Goal: Task Accomplishment & Management: Manage account settings

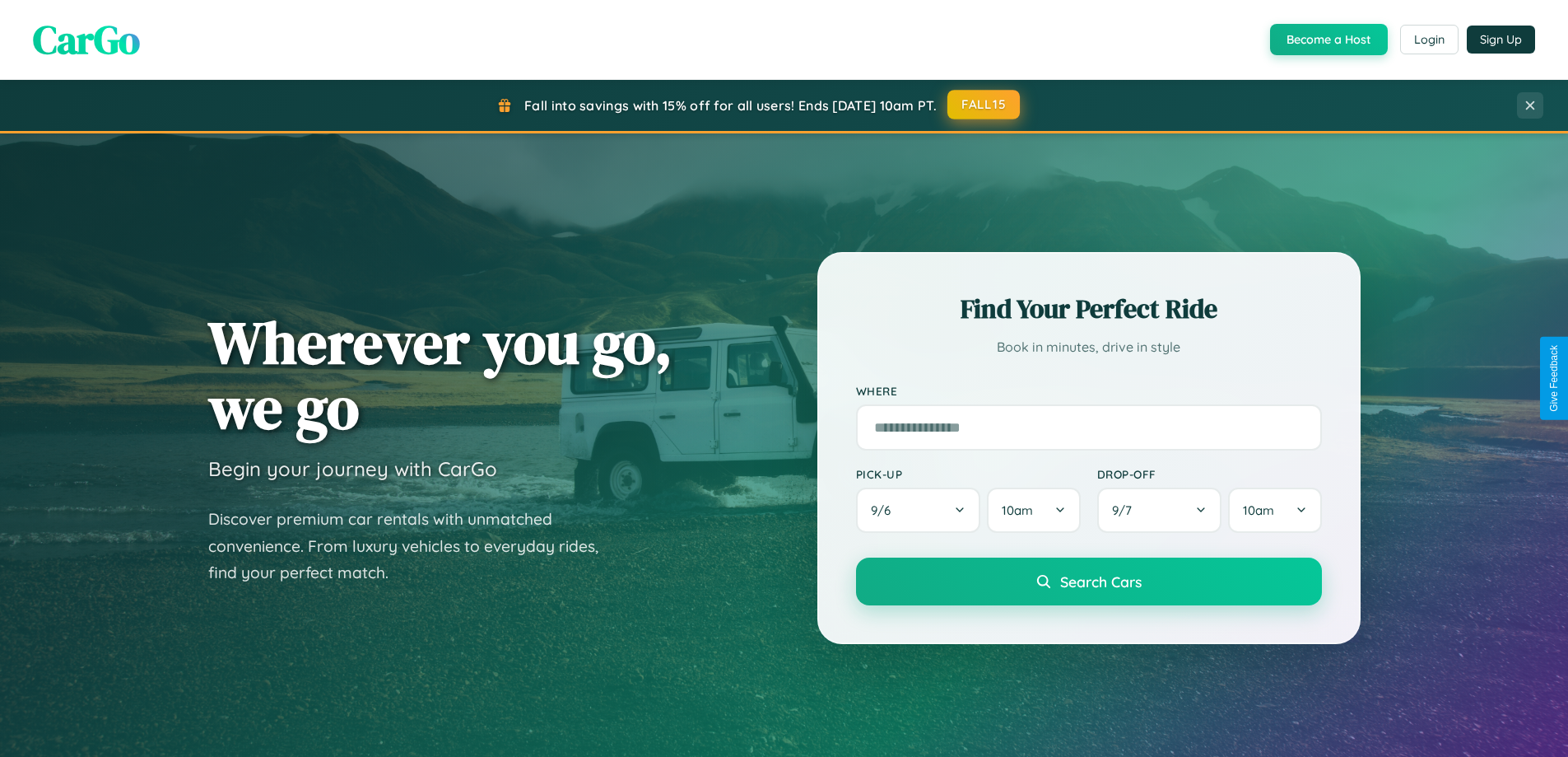
click at [985, 105] on button "FALL15" at bounding box center [984, 105] width 72 height 30
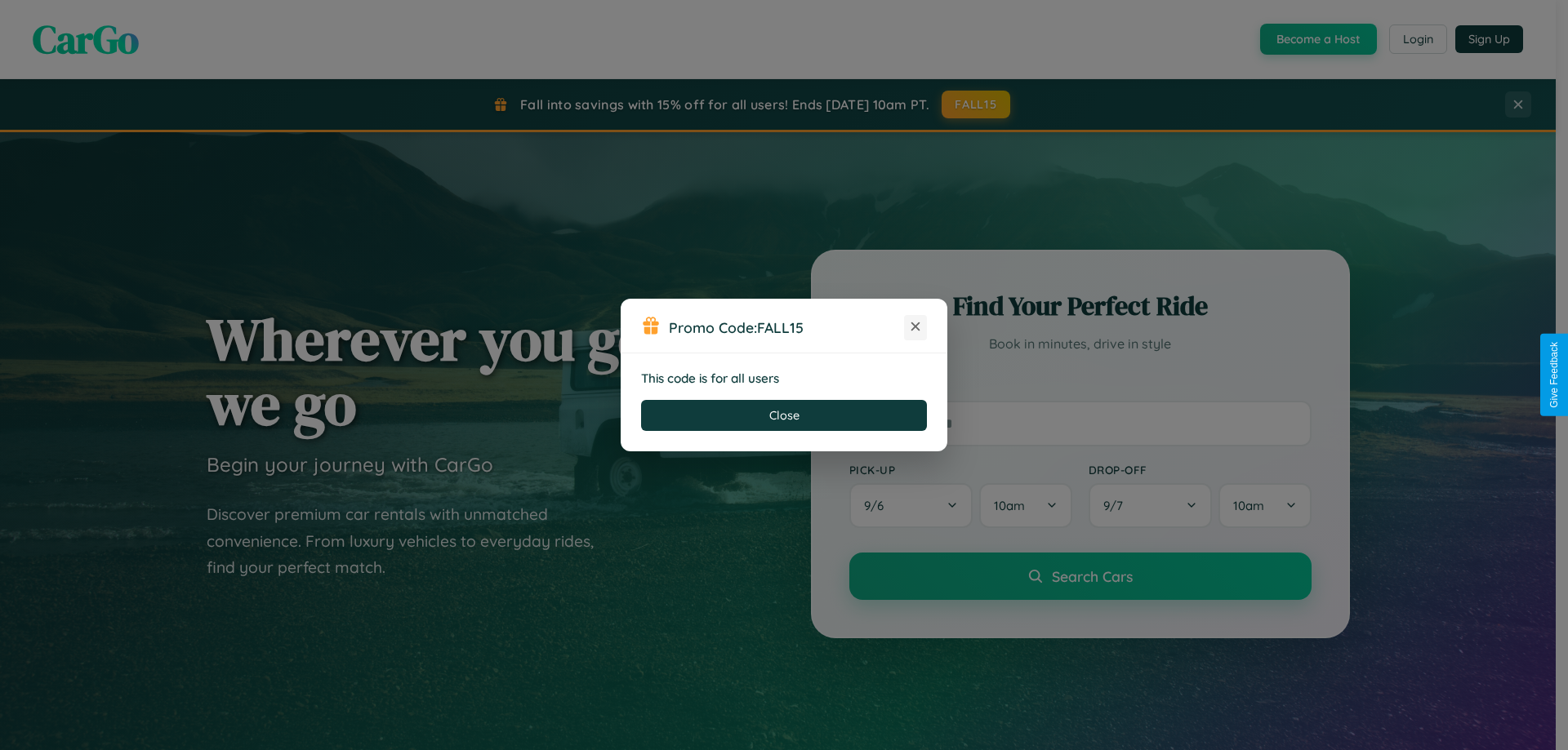
click at [915, 327] on icon at bounding box center [915, 326] width 16 height 16
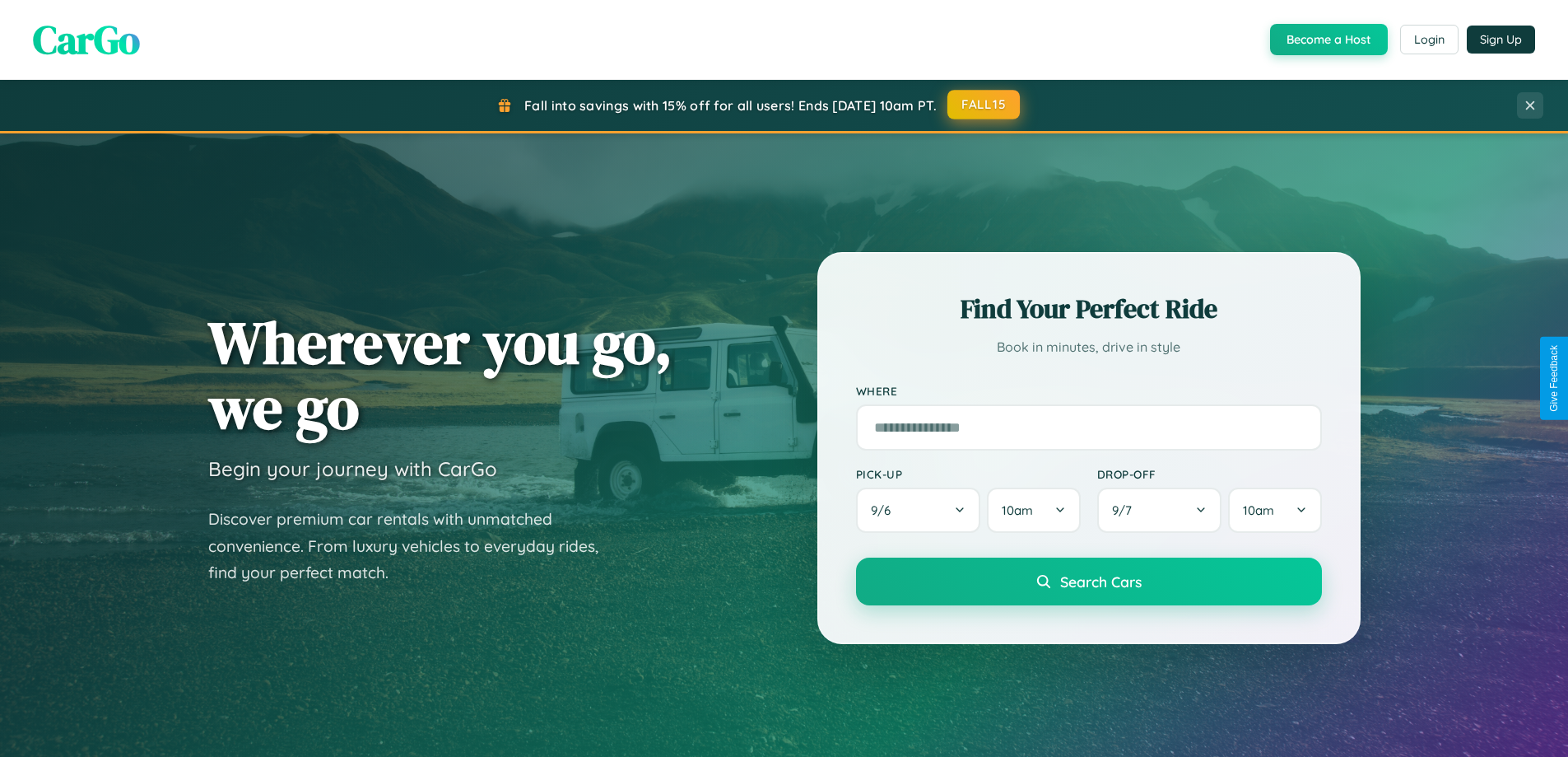
click at [985, 105] on button "FALL15" at bounding box center [984, 105] width 72 height 30
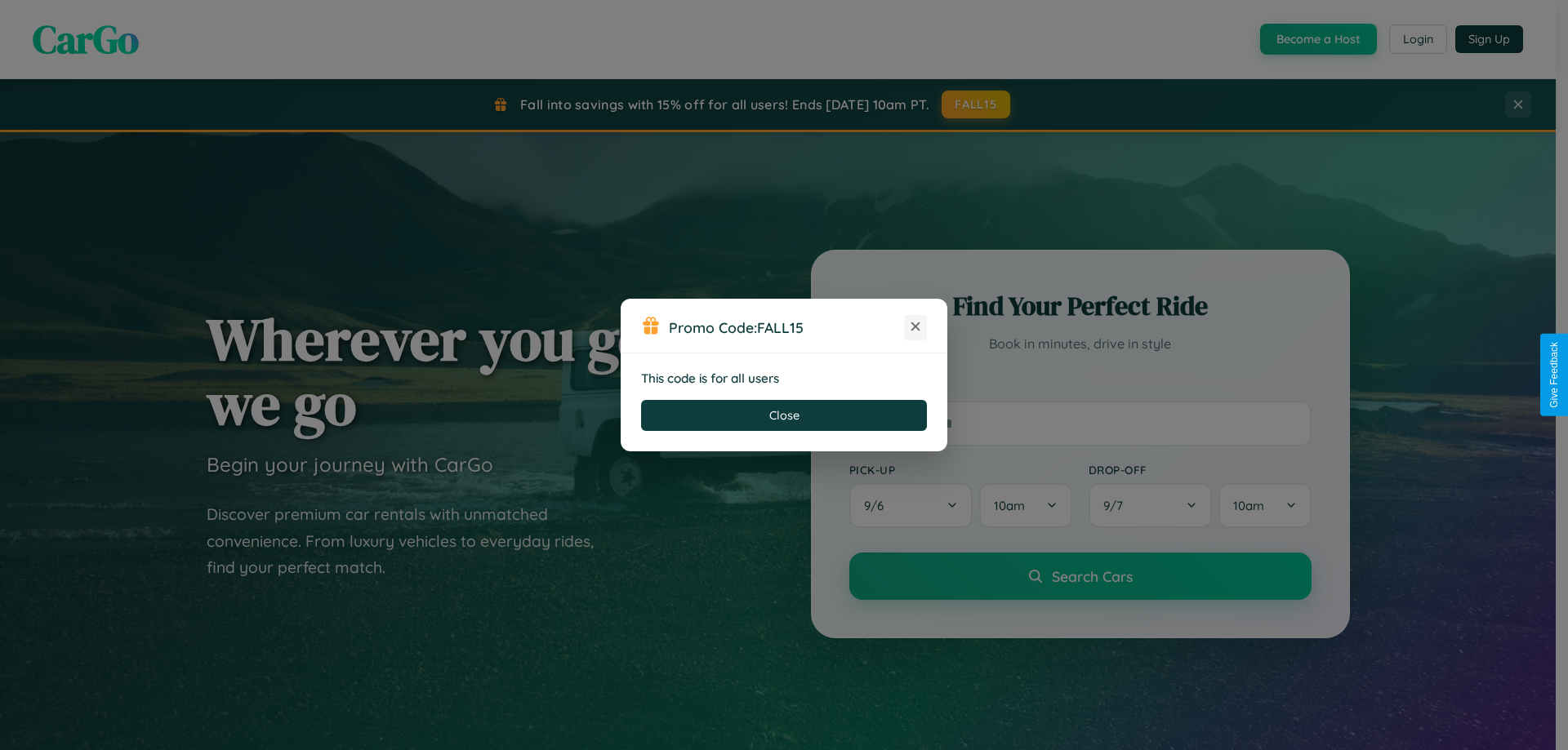
click at [915, 327] on icon at bounding box center [915, 326] width 16 height 16
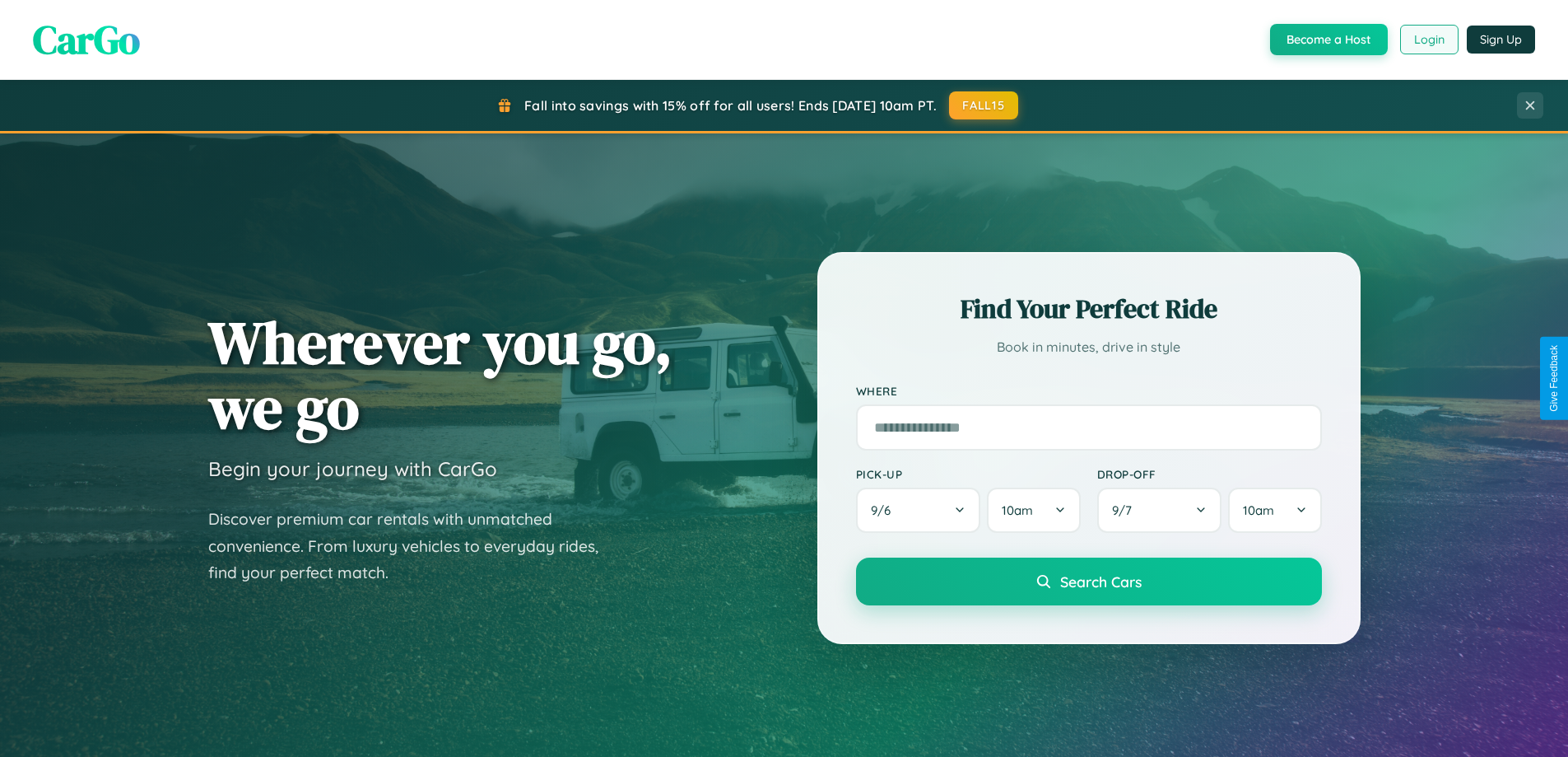
click at [1428, 39] on button "Login" at bounding box center [1430, 39] width 58 height 30
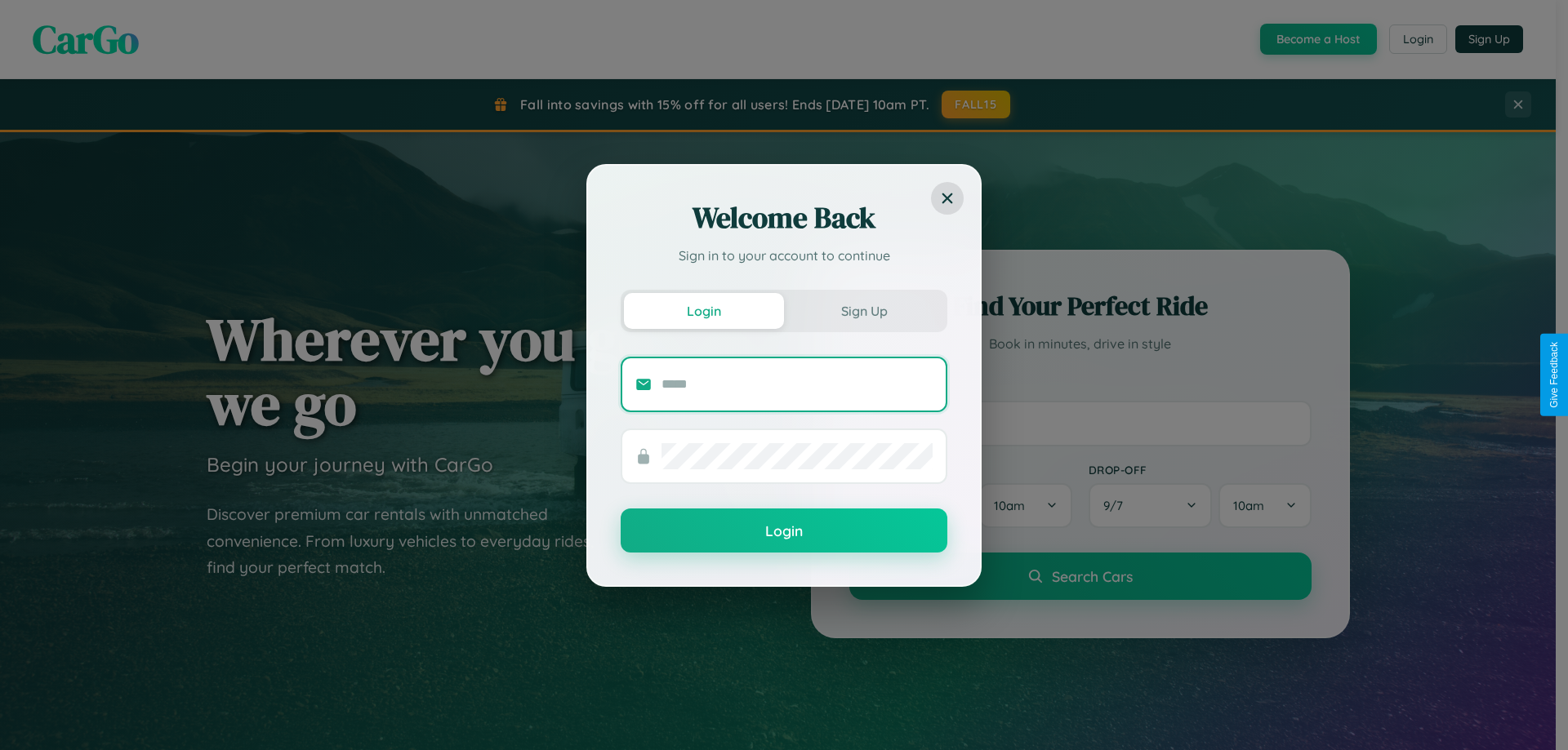
click at [797, 384] on input "text" at bounding box center [796, 384] width 271 height 26
type input "**********"
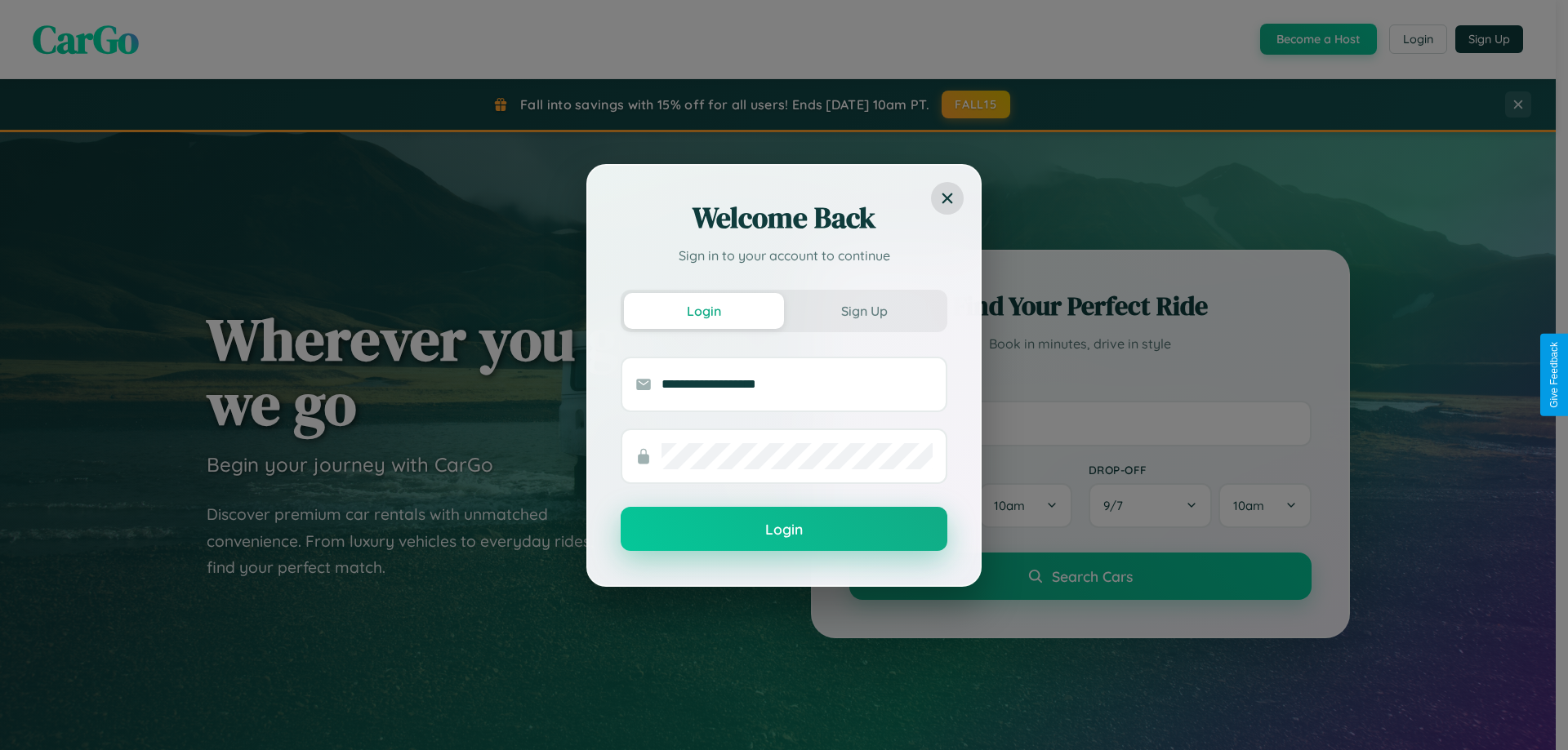
click at [784, 530] on button "Login" at bounding box center [784, 529] width 327 height 44
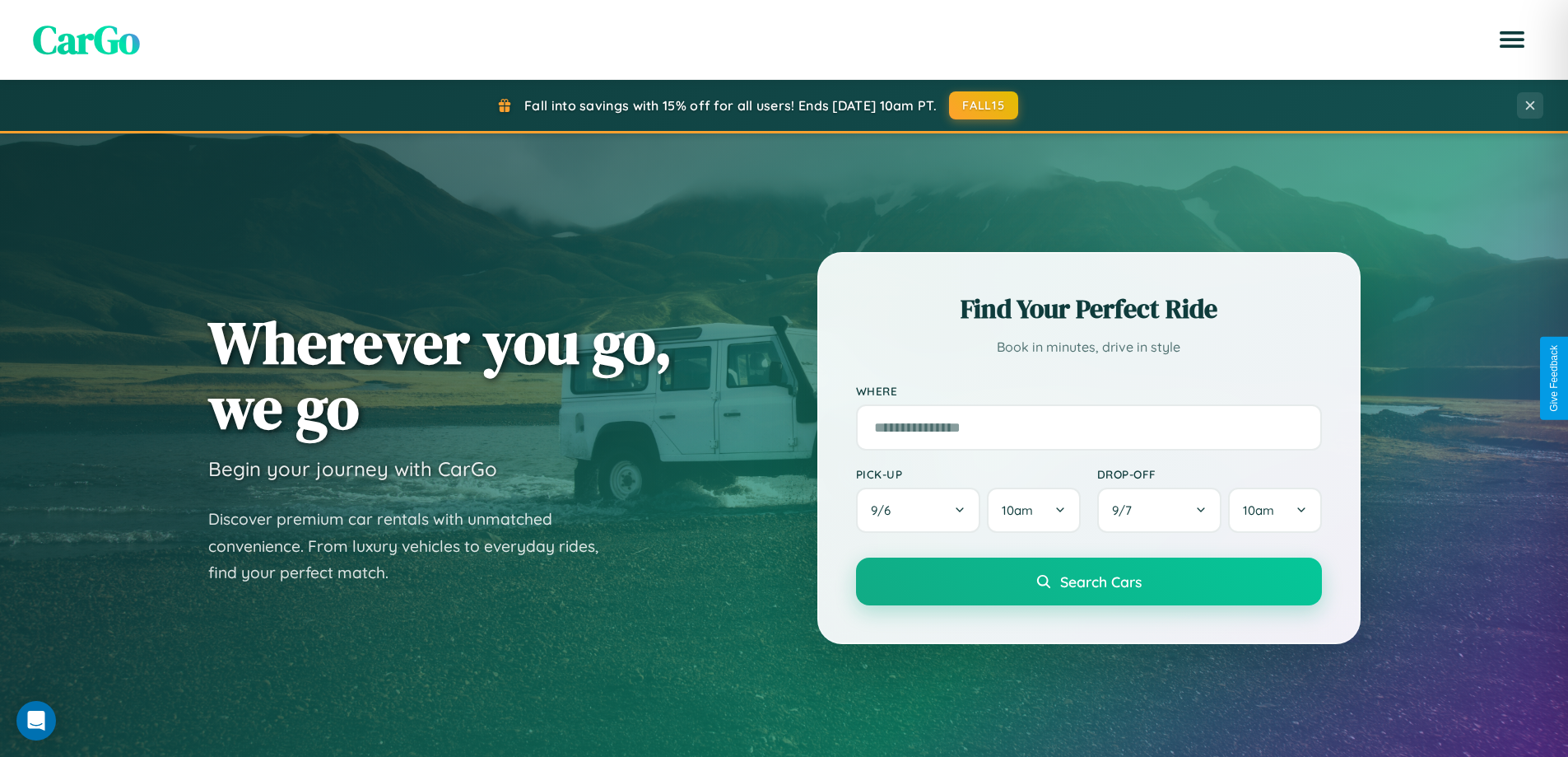
scroll to position [710, 0]
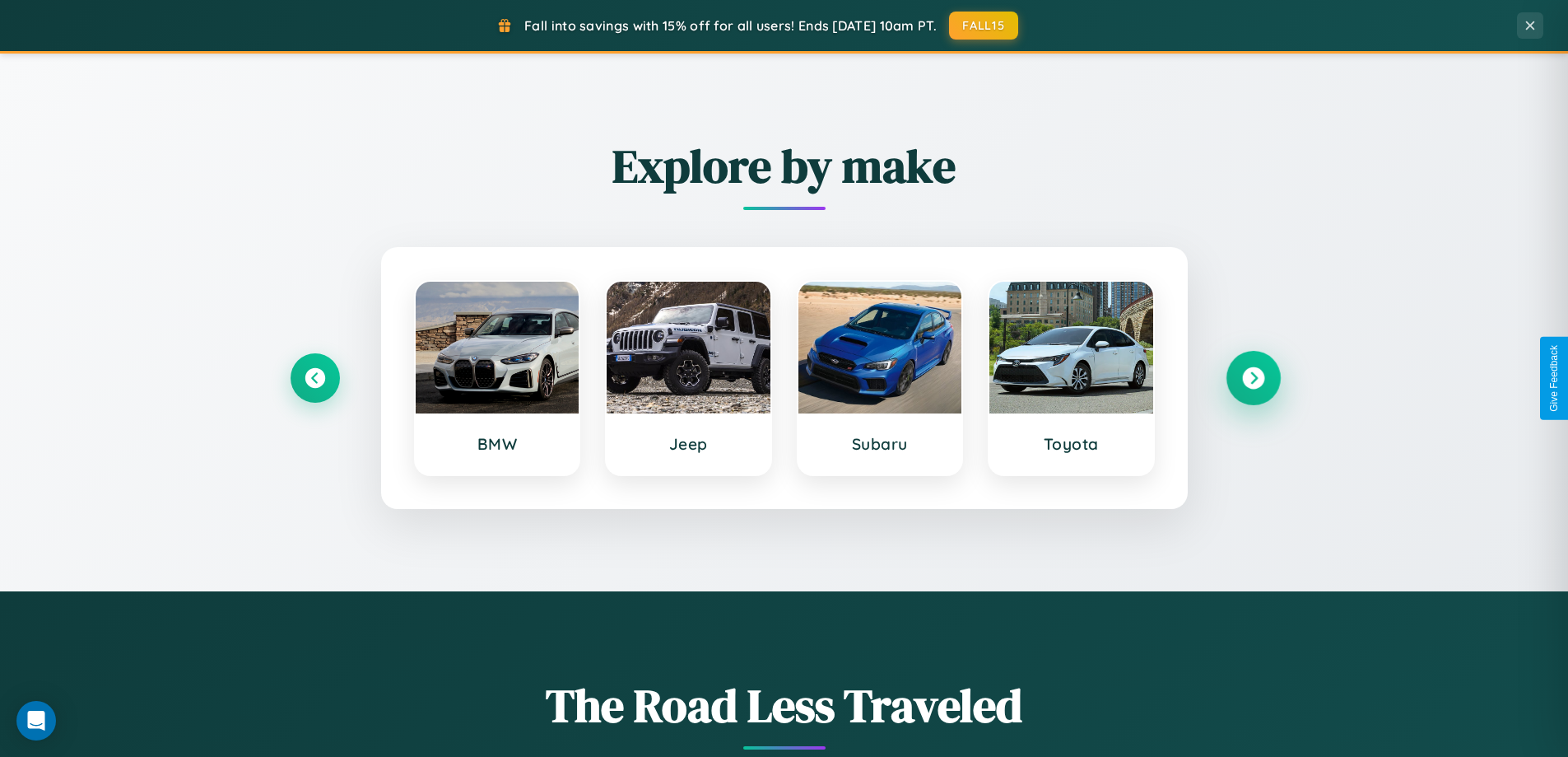
click at [1253, 378] on icon at bounding box center [1253, 378] width 22 height 22
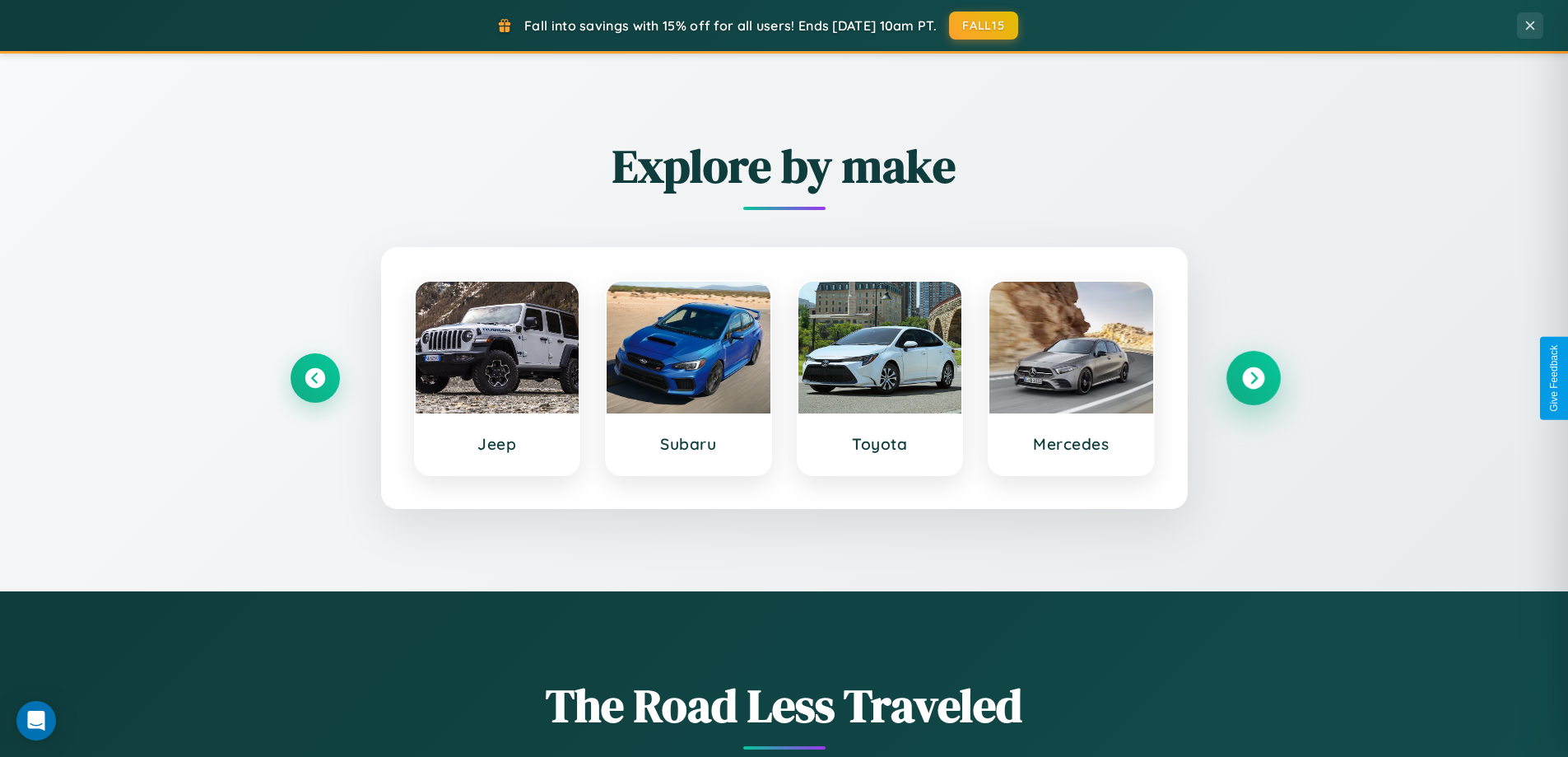
click at [1253, 378] on icon at bounding box center [1253, 378] width 22 height 22
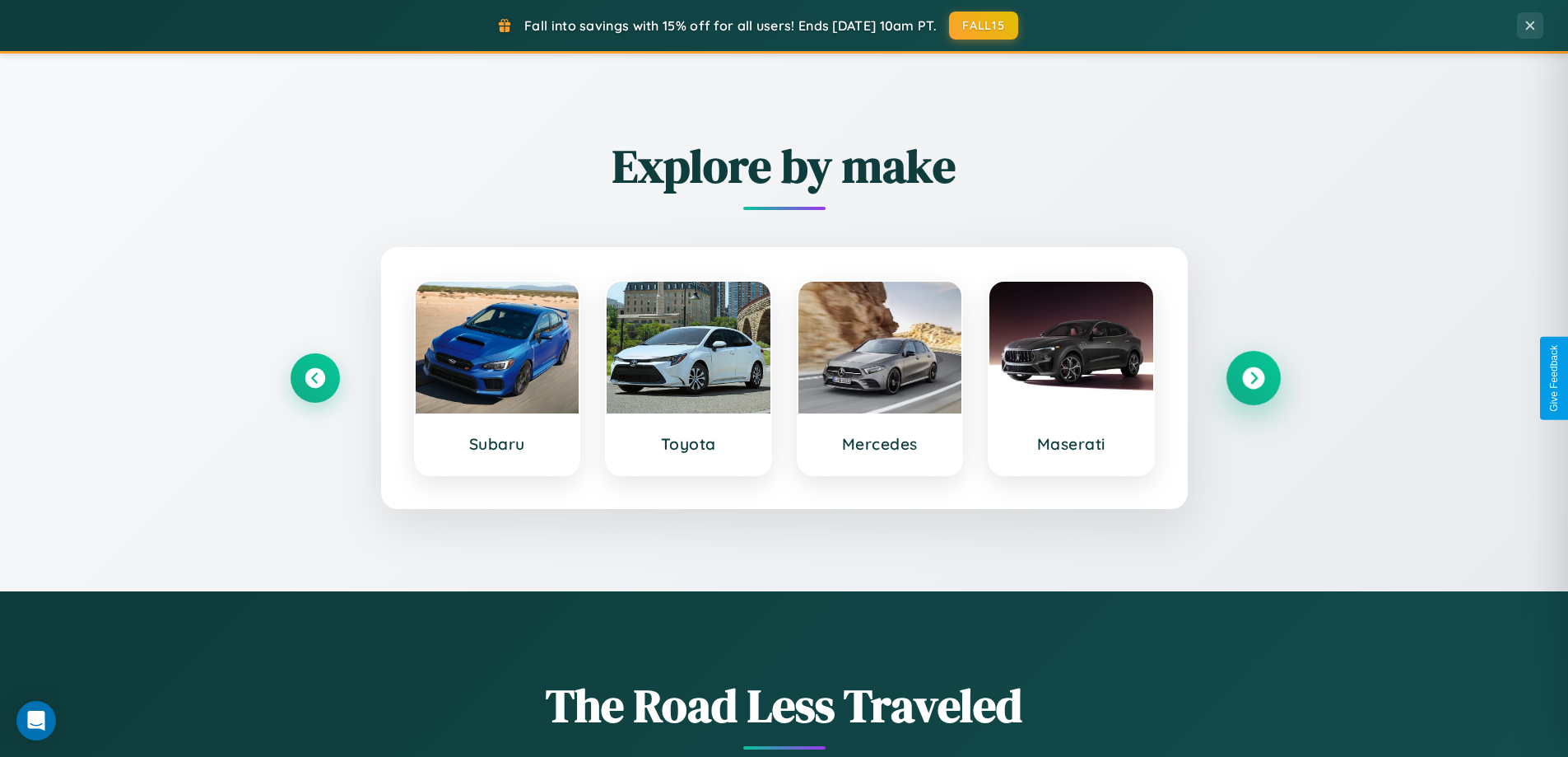
click at [1253, 378] on icon at bounding box center [1253, 378] width 22 height 22
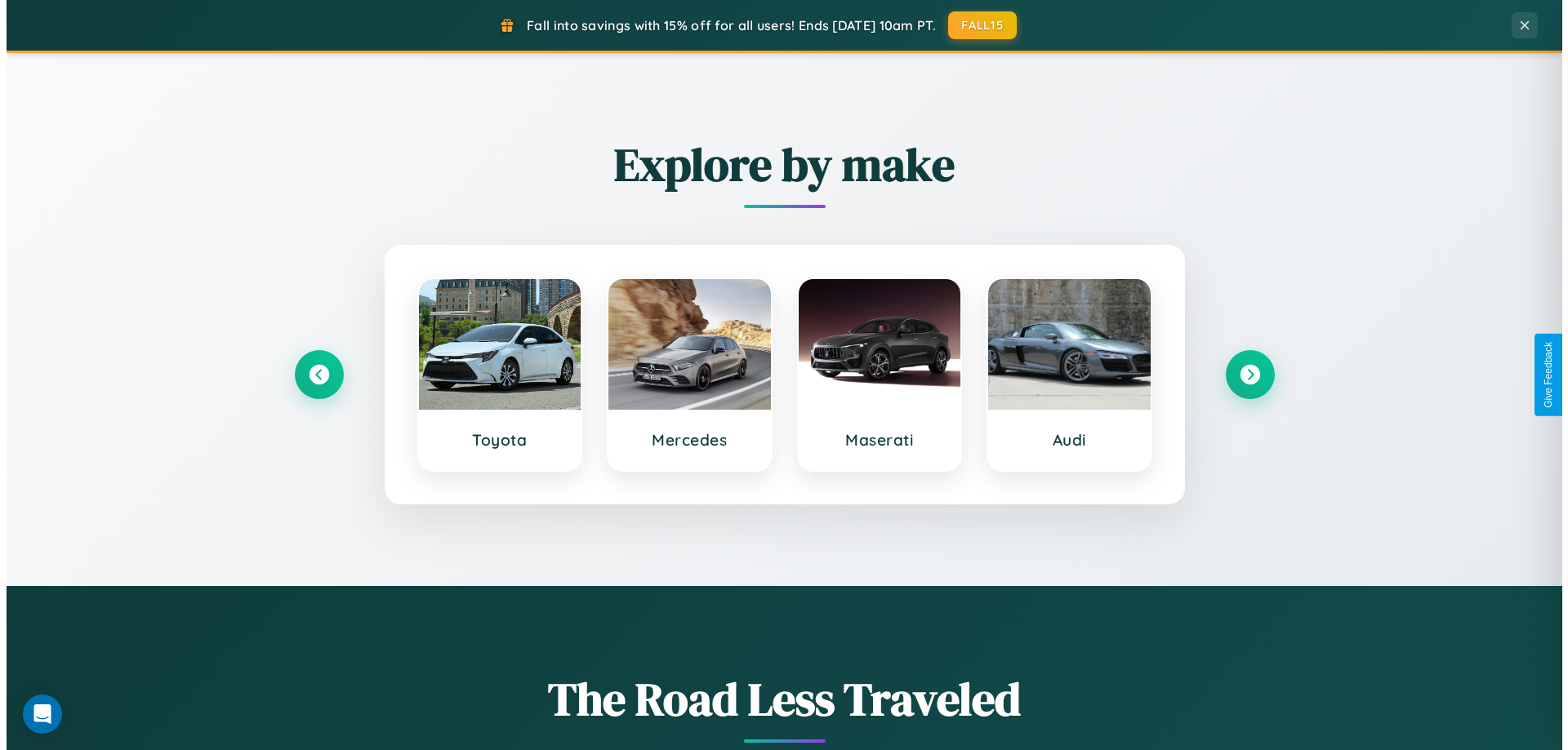
scroll to position [0, 0]
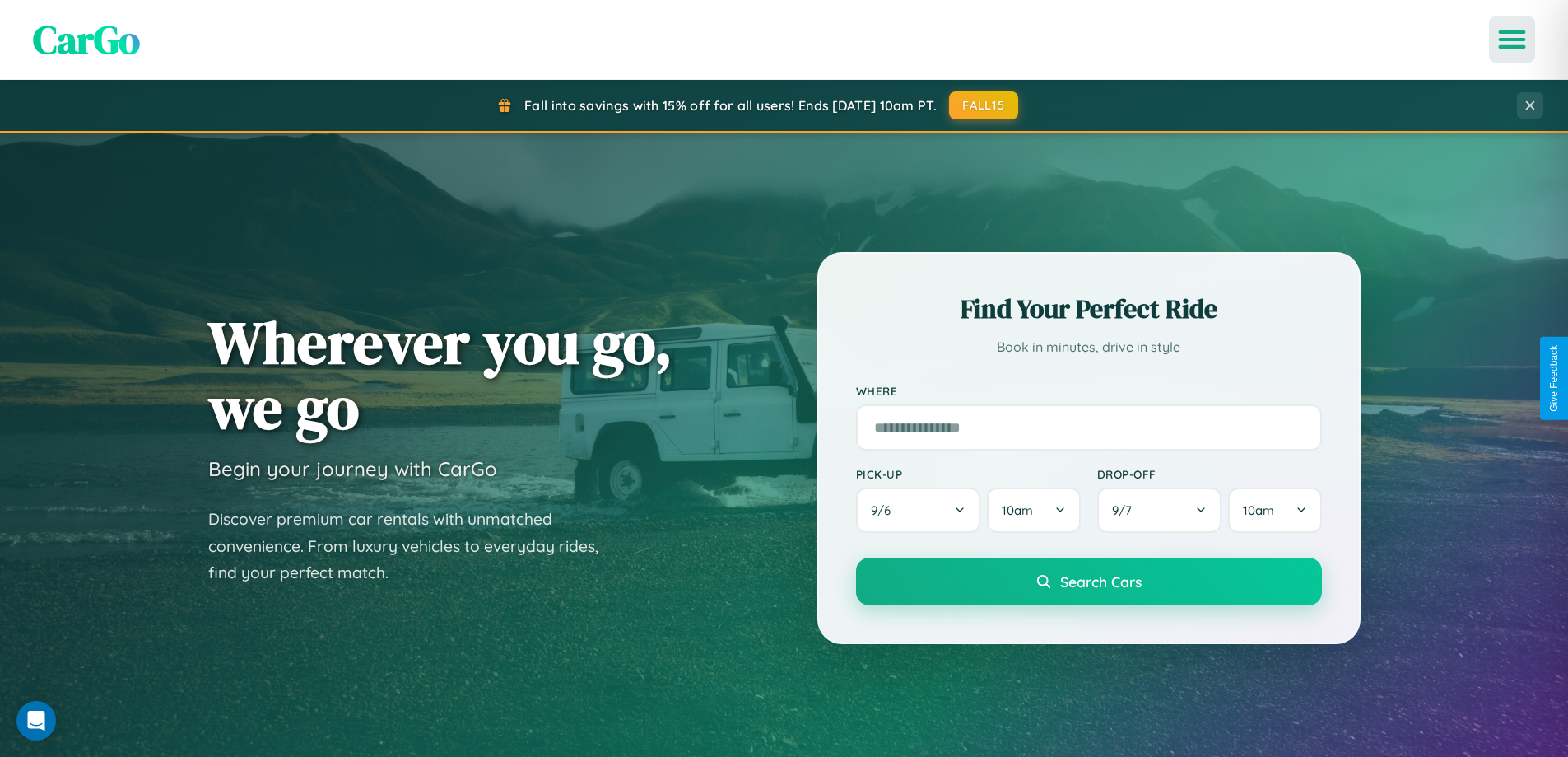
click at [1512, 39] on icon "Open menu" at bounding box center [1513, 39] width 24 height 15
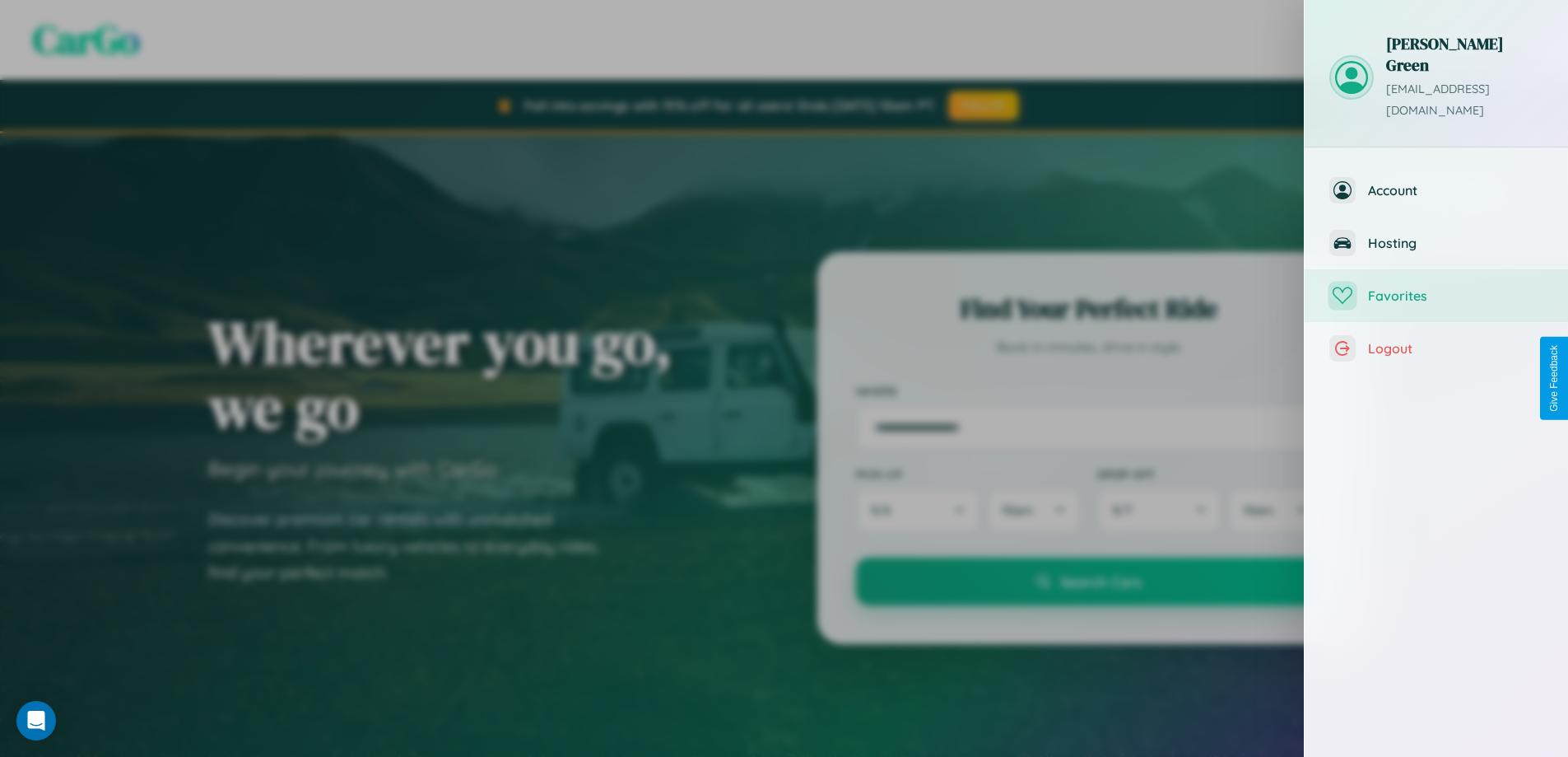
click at [1437, 288] on span "Favorites" at bounding box center [1456, 295] width 175 height 16
